Goal: Navigation & Orientation: Understand site structure

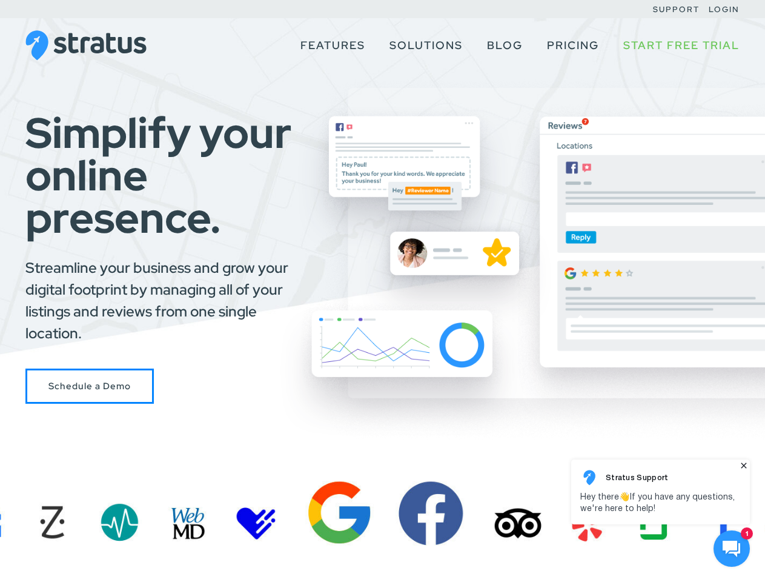
click at [382, 291] on div "Simplify your online presence. Streamline your business and grow your digital f…" at bounding box center [382, 257] width 765 height 293
click at [732, 548] on use at bounding box center [732, 548] width 18 height 16
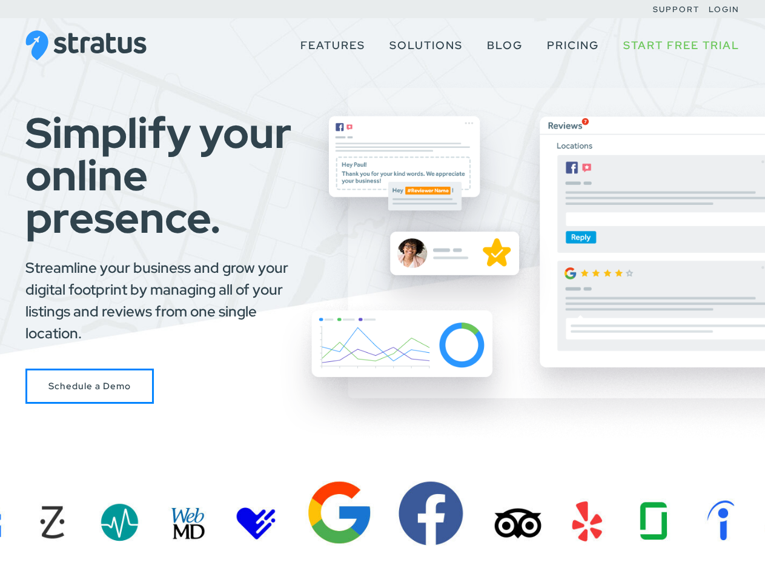
click at [744, 465] on body at bounding box center [648, 392] width 233 height 379
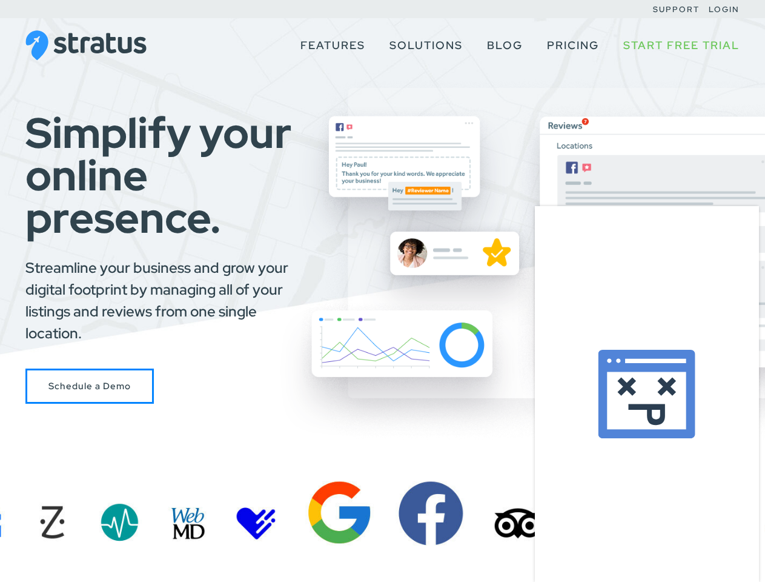
click at [660, 491] on body at bounding box center [648, 392] width 233 height 379
